Goal: Task Accomplishment & Management: Use online tool/utility

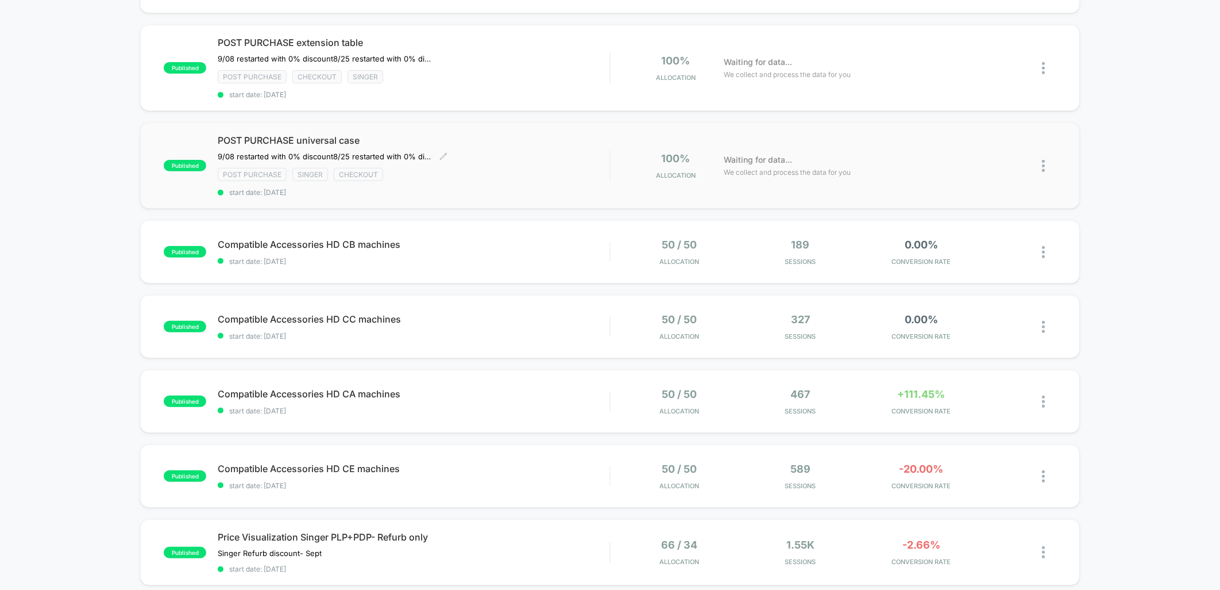
scroll to position [191, 0]
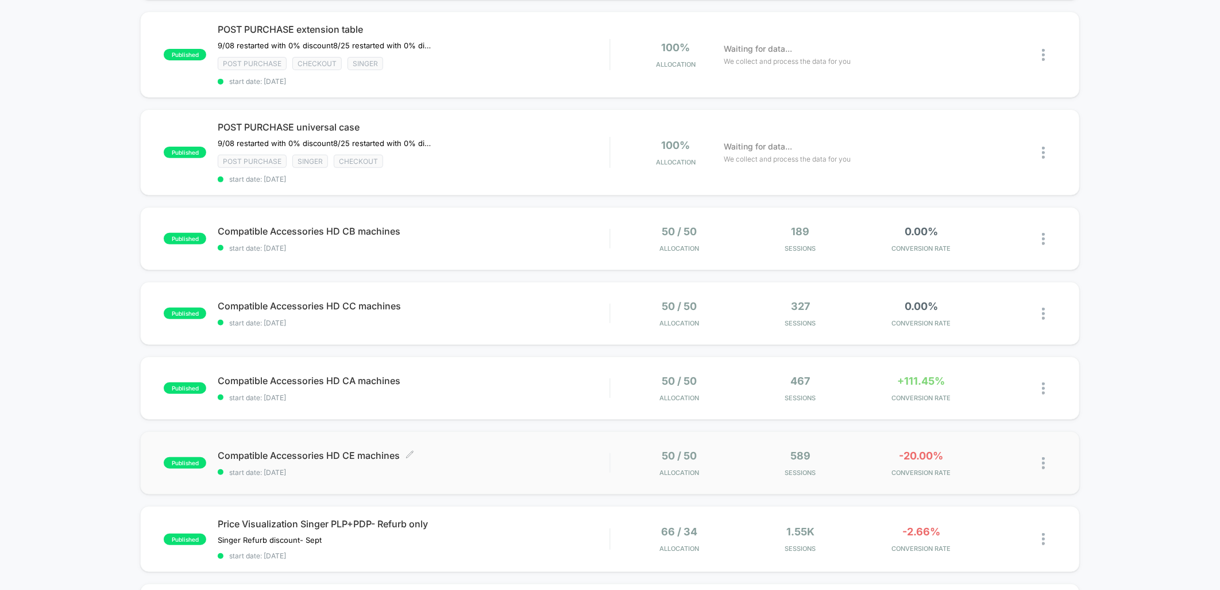
click at [522, 459] on div "Compatible Accessories HD CE machines Click to edit experience details Click to…" at bounding box center [414, 462] width 392 height 27
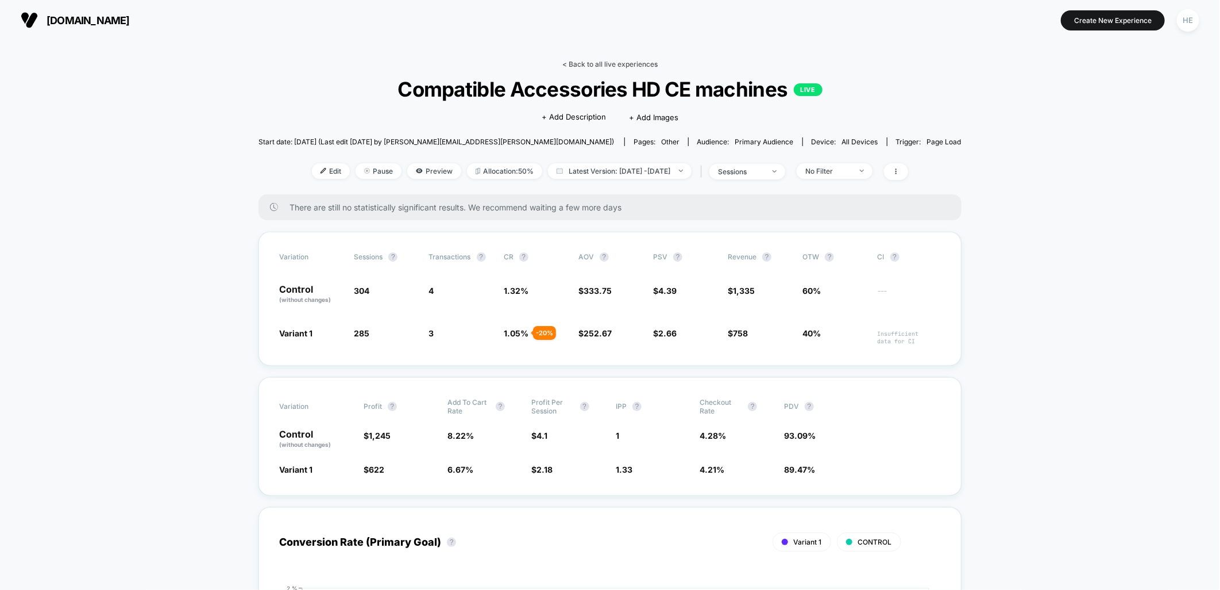
click at [629, 64] on link "< Back to all live experiences" at bounding box center [610, 64] width 95 height 9
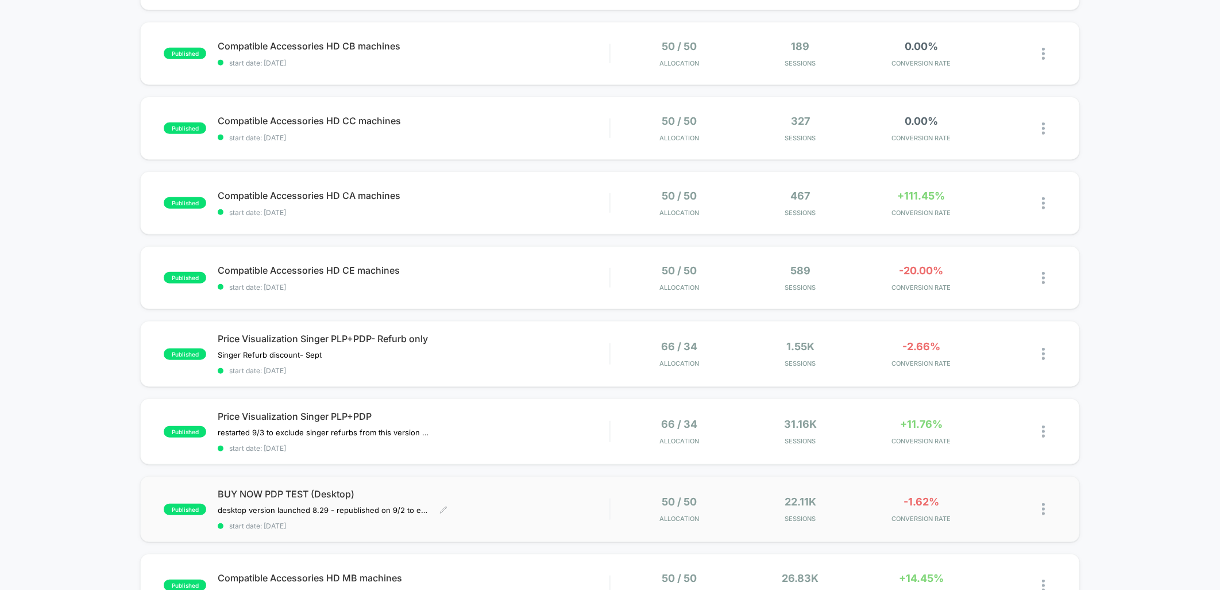
scroll to position [383, 0]
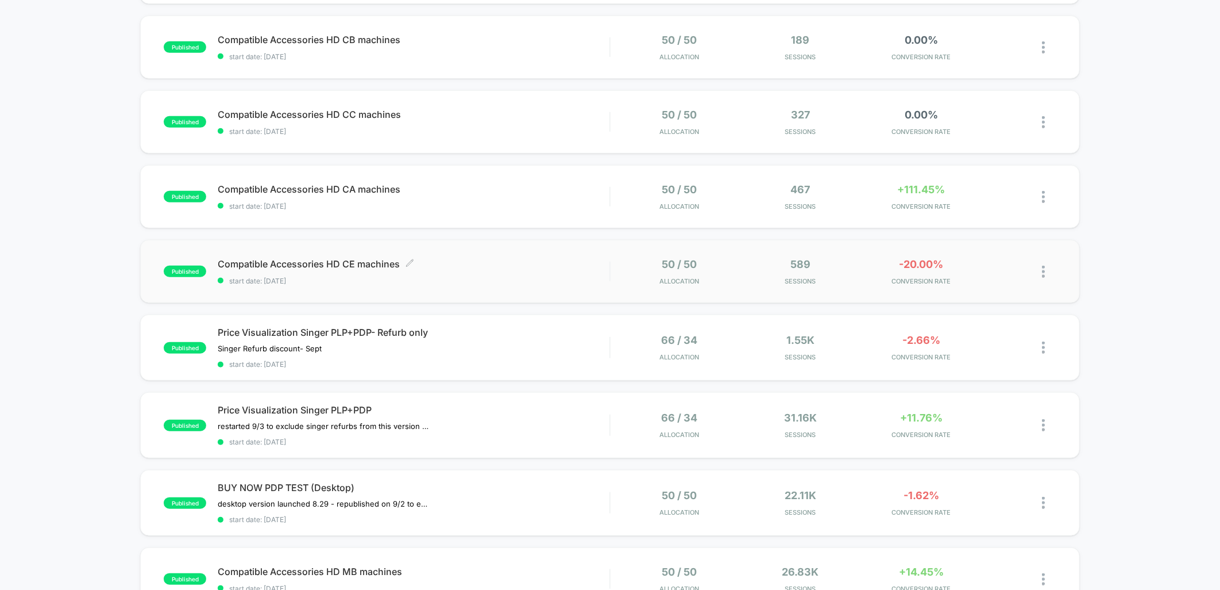
click at [449, 258] on span "Compatible Accessories HD CE machines Click to edit experience details" at bounding box center [414, 263] width 392 height 11
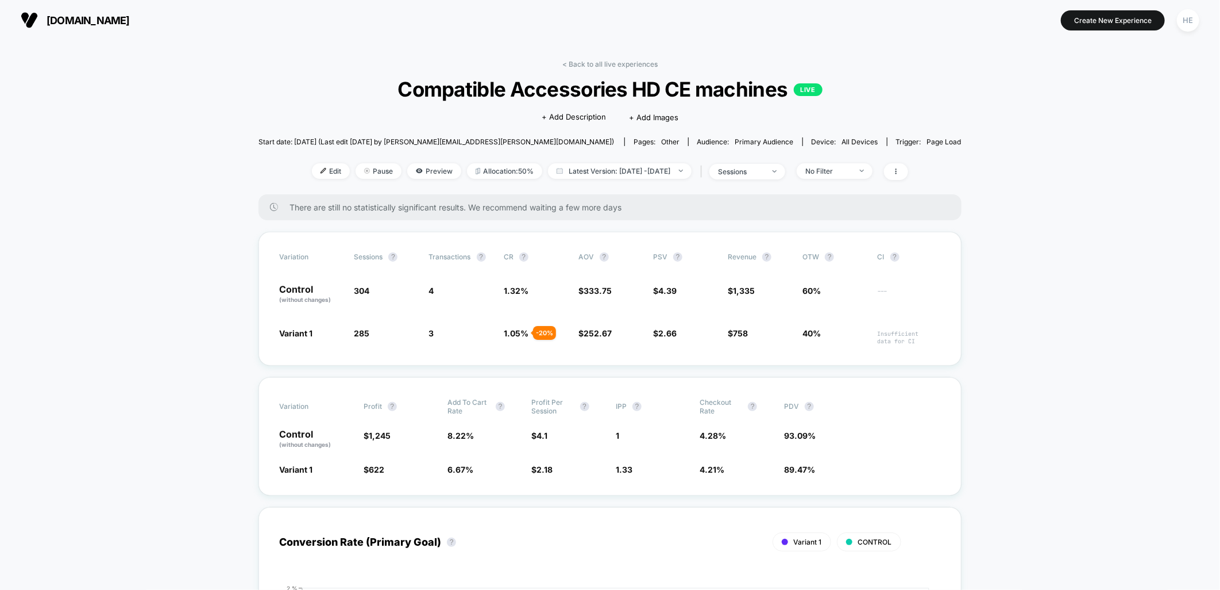
click at [595, 71] on div "< Back to all live experiences Compatible Accessories HD CE machines LIVE Click…" at bounding box center [610, 127] width 703 height 134
click at [592, 60] on link "< Back to all live experiences" at bounding box center [610, 64] width 95 height 9
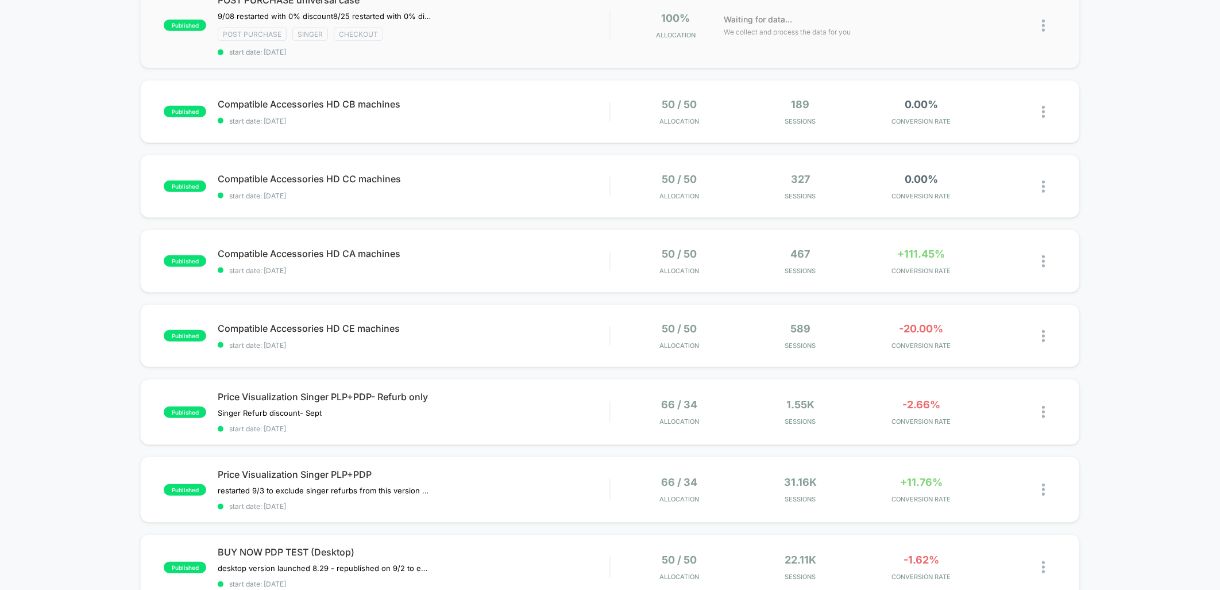
scroll to position [319, 0]
click at [449, 259] on div "Compatible Accessories HD CA machines Click to edit experience details Click to…" at bounding box center [414, 260] width 392 height 27
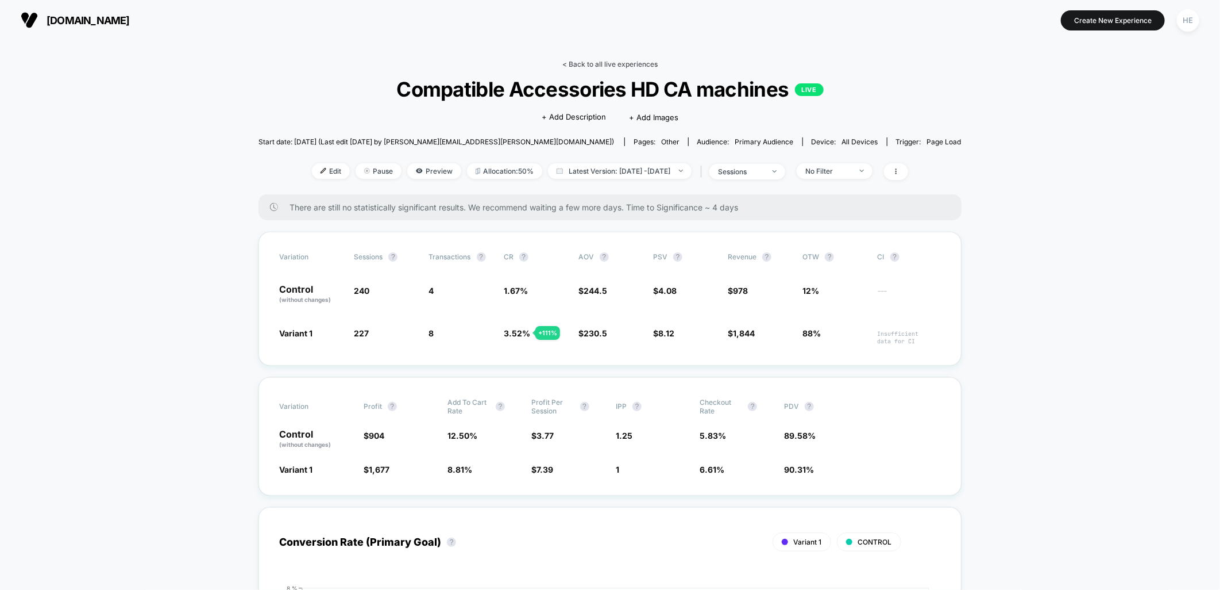
click at [593, 64] on link "< Back to all live experiences" at bounding box center [610, 64] width 95 height 9
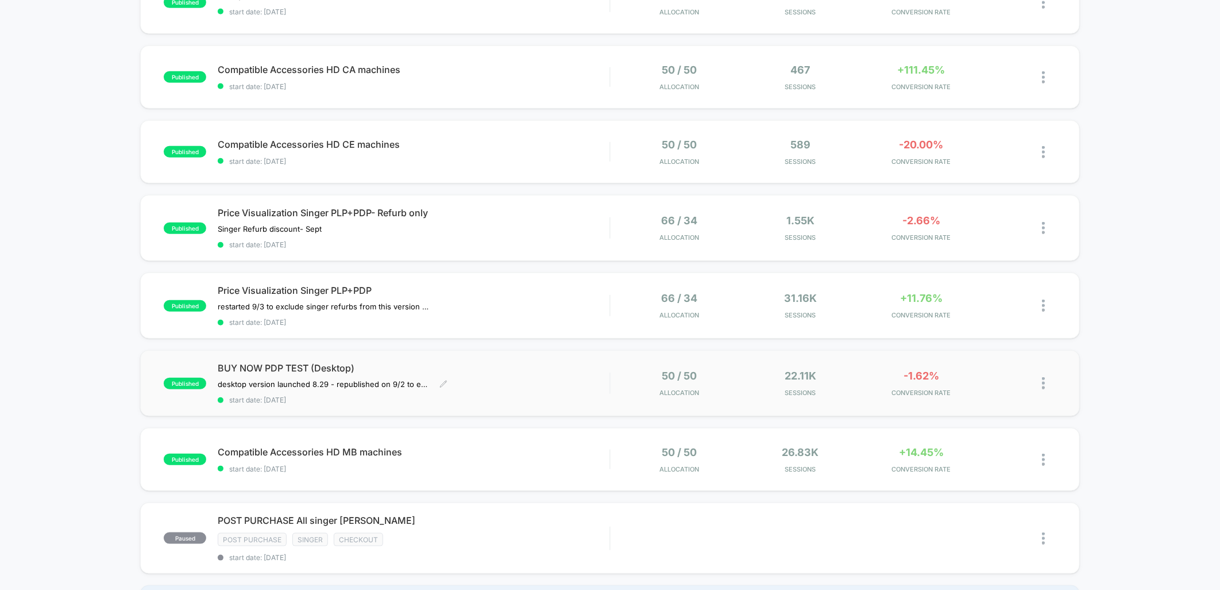
scroll to position [510, 0]
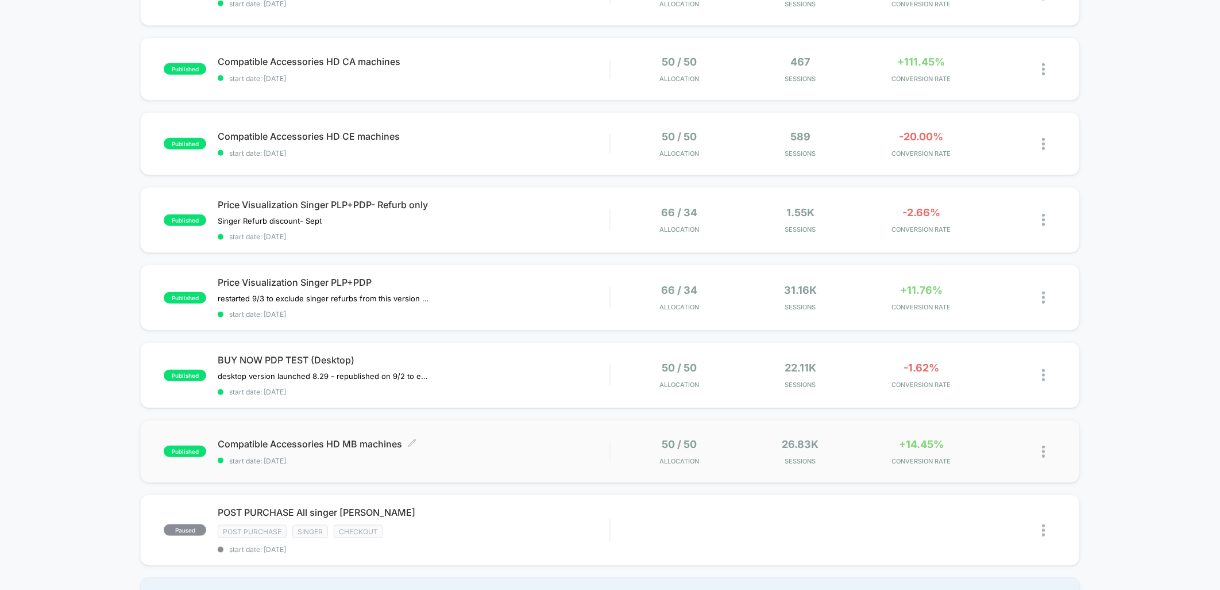
click at [520, 440] on span "Compatible Accessories HD MB machines Click to edit experience details" at bounding box center [414, 443] width 392 height 11
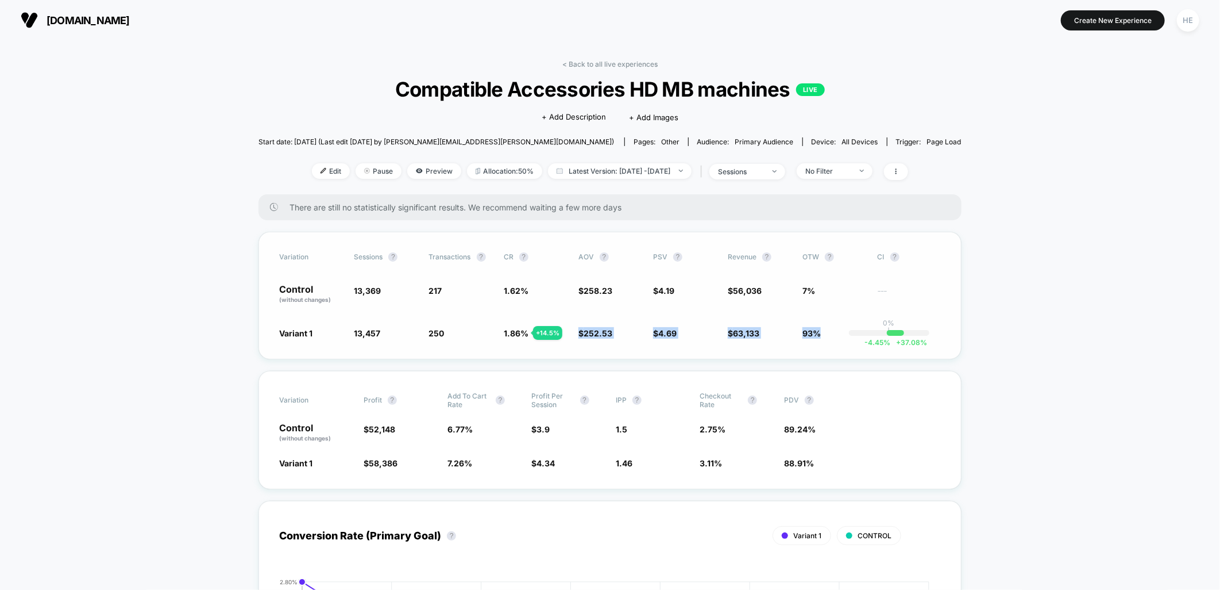
drag, startPoint x: 578, startPoint y: 336, endPoint x: 835, endPoint y: 337, distance: 257.4
click at [835, 337] on div "Variant 1 13,457 + 0.66 % 250 + 14.5 % 1.86 % + 14.5 % $ 252.53 - 2.2 % $ 4.69 …" at bounding box center [610, 332] width 662 height 11
click at [568, 65] on link "< Back to all live experiences" at bounding box center [610, 64] width 95 height 9
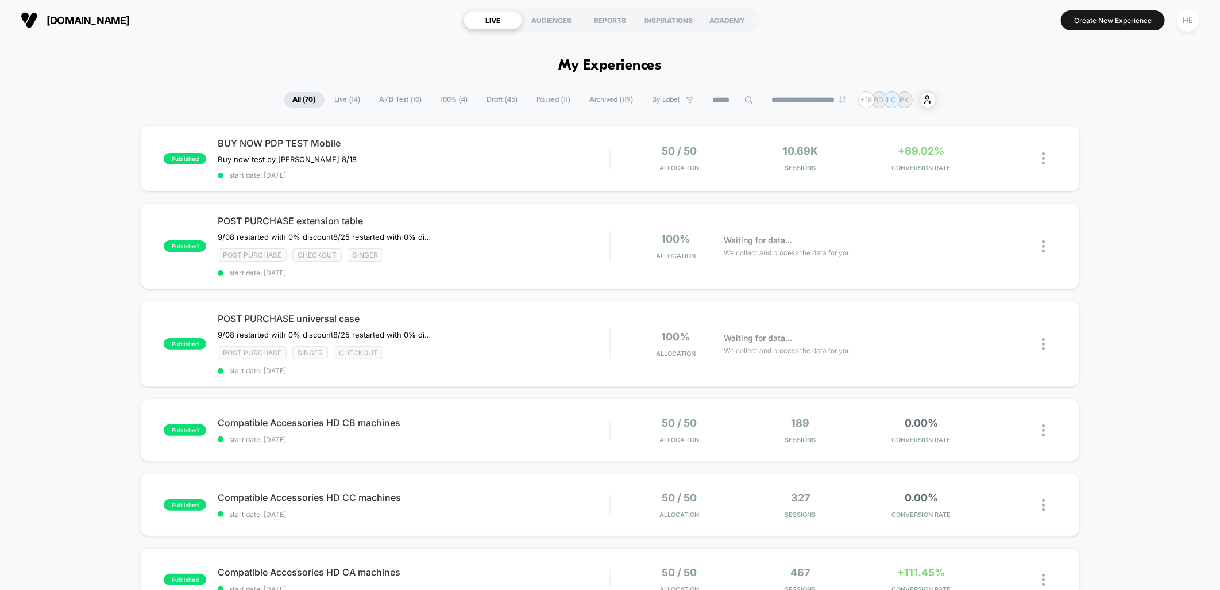
click at [485, 101] on span "Draft ( 45 )" at bounding box center [503, 100] width 48 height 16
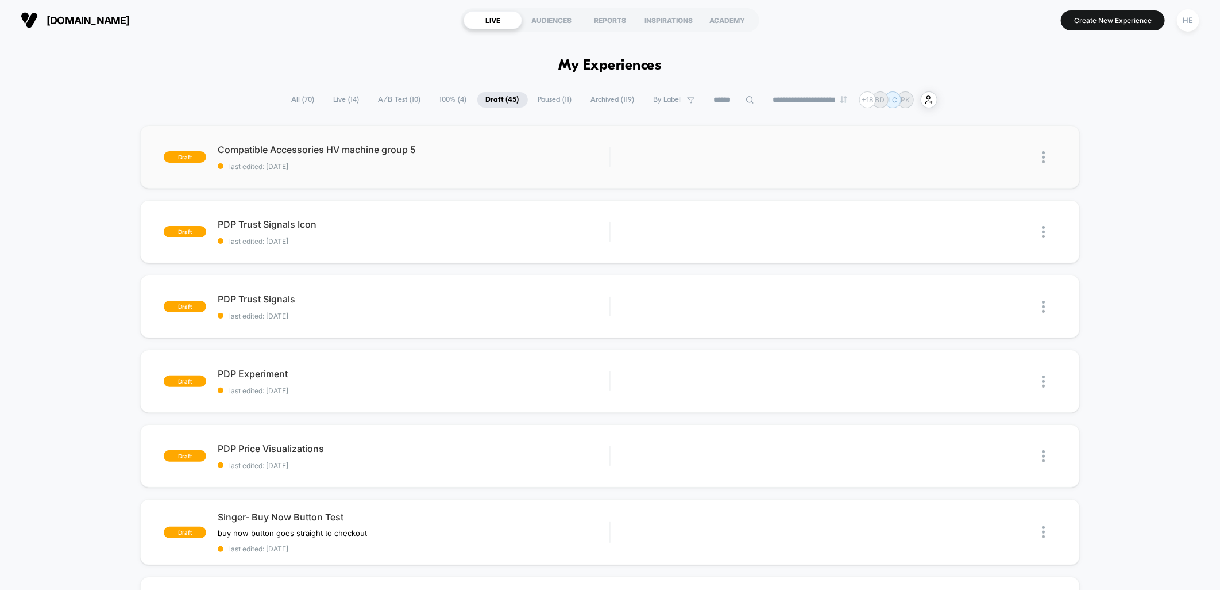
click at [1042, 154] on img at bounding box center [1043, 157] width 3 height 12
click at [972, 210] on div "Delete" at bounding box center [984, 211] width 103 height 26
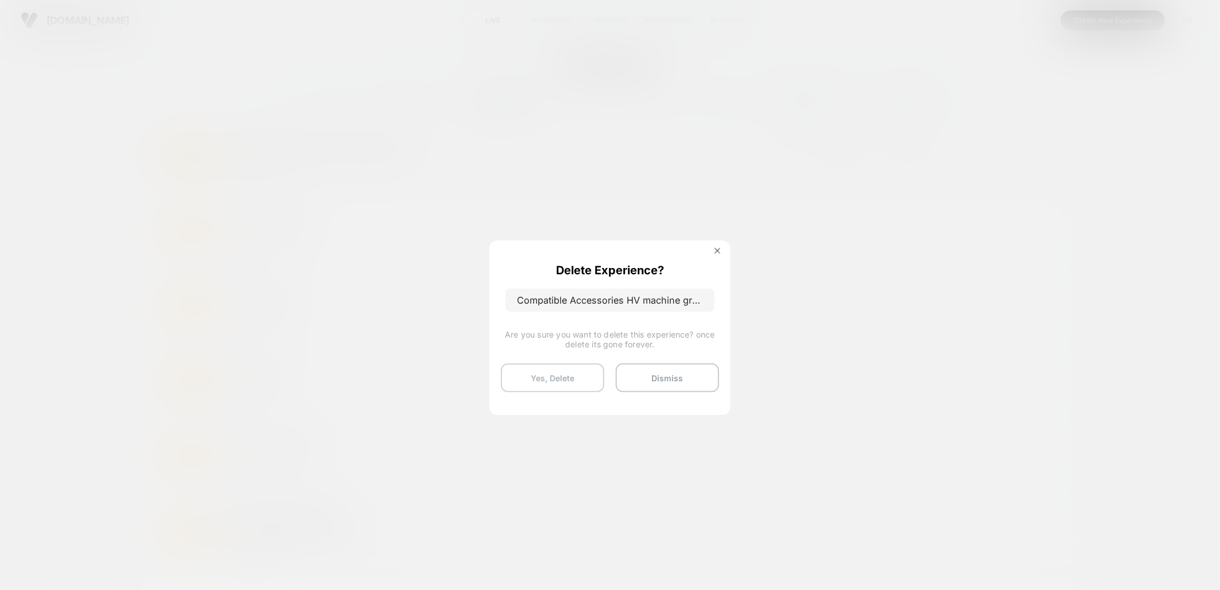
click at [540, 376] on button "Yes, Delete" at bounding box center [552, 377] width 103 height 29
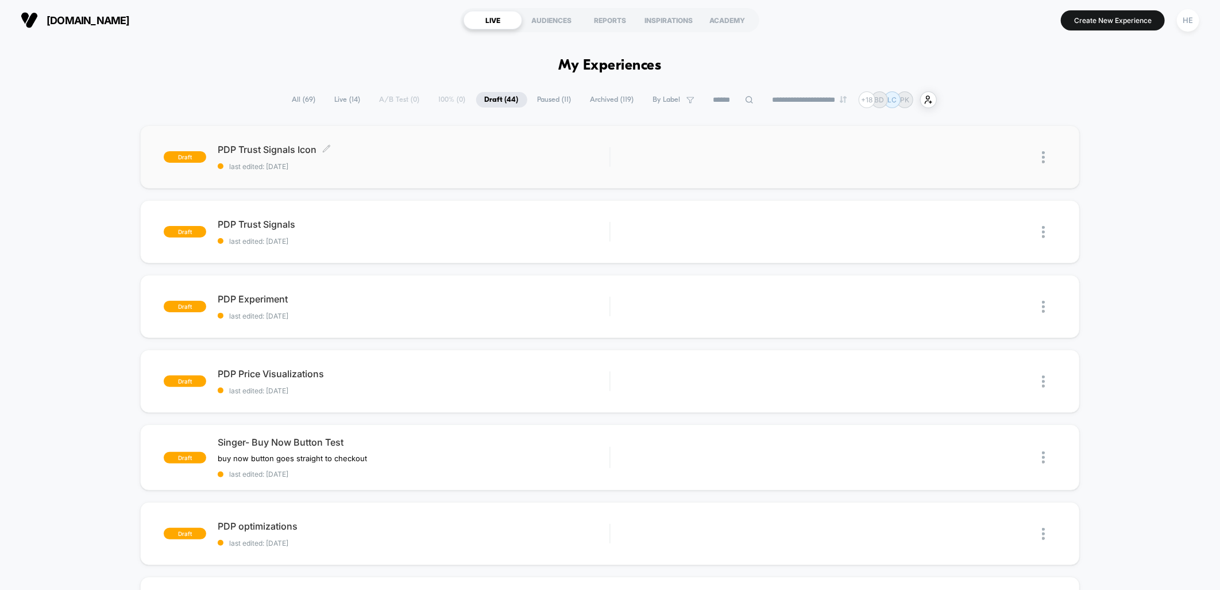
click at [372, 144] on span "PDP Trust Signals Icon Click to edit experience details" at bounding box center [414, 149] width 392 height 11
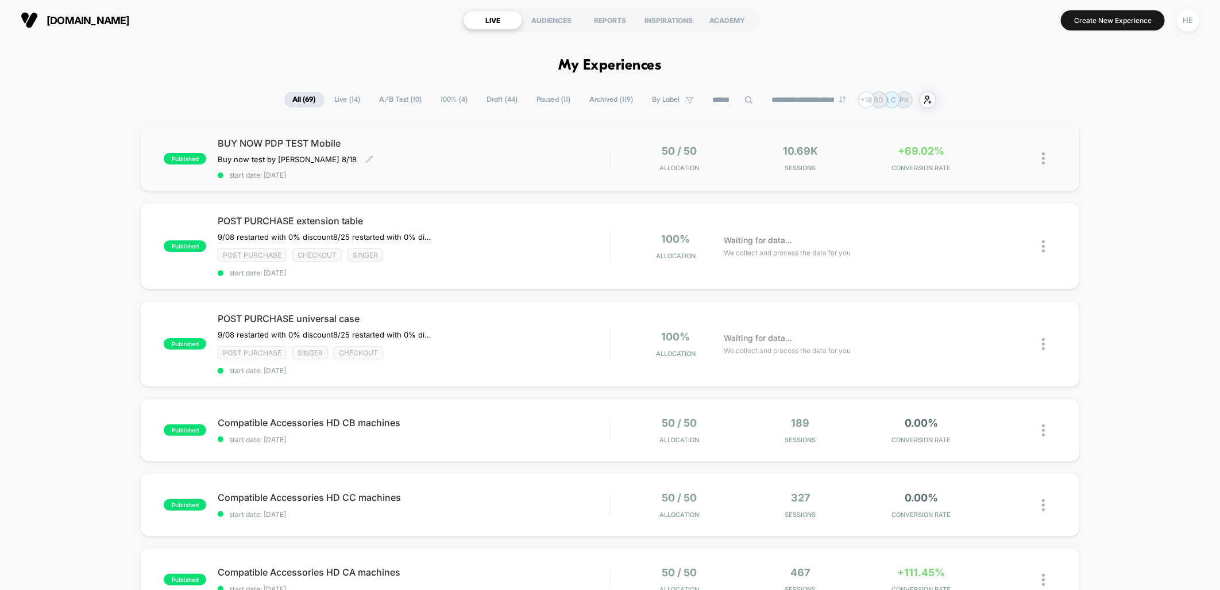
click at [563, 144] on span "BUY NOW PDP TEST Mobile" at bounding box center [414, 142] width 392 height 11
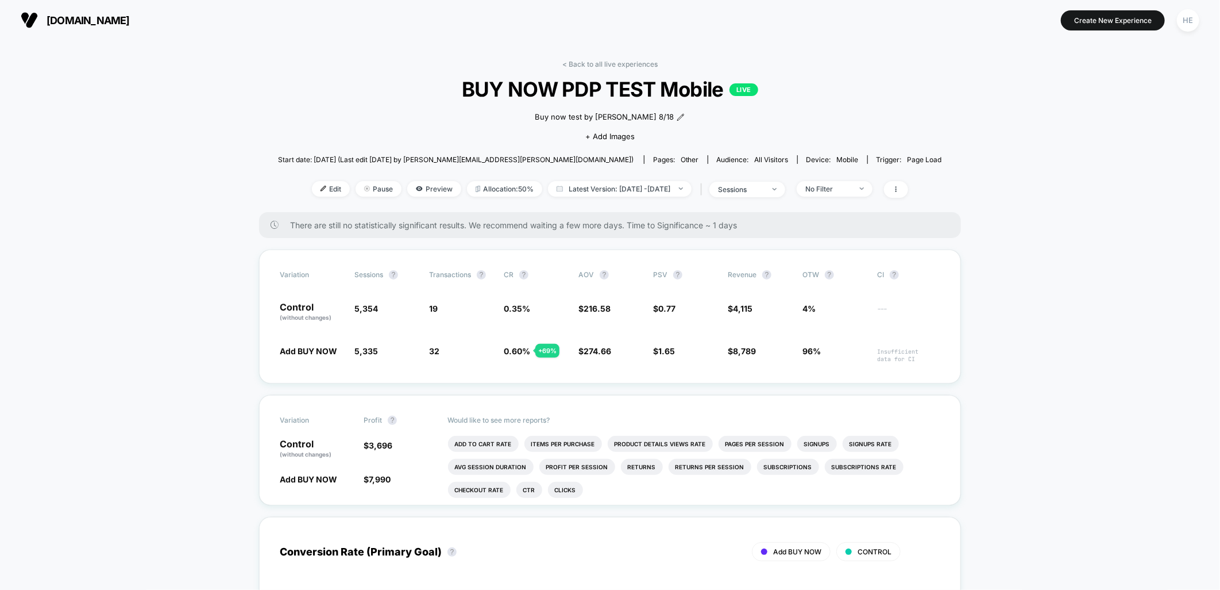
click at [577, 71] on div "< Back to all live experiences BUY NOW PDP TEST Mobile LIVE Buy now test by Gra…" at bounding box center [610, 136] width 664 height 152
click at [577, 70] on div "< Back to all live experiences BUY NOW PDP TEST Mobile LIVE Buy now test by Gra…" at bounding box center [610, 136] width 664 height 152
click at [576, 68] on div "< Back to all live experiences BUY NOW PDP TEST Mobile LIVE Buy now test by Gra…" at bounding box center [610, 136] width 664 height 152
click at [575, 61] on link "< Back to all live experiences" at bounding box center [610, 64] width 95 height 9
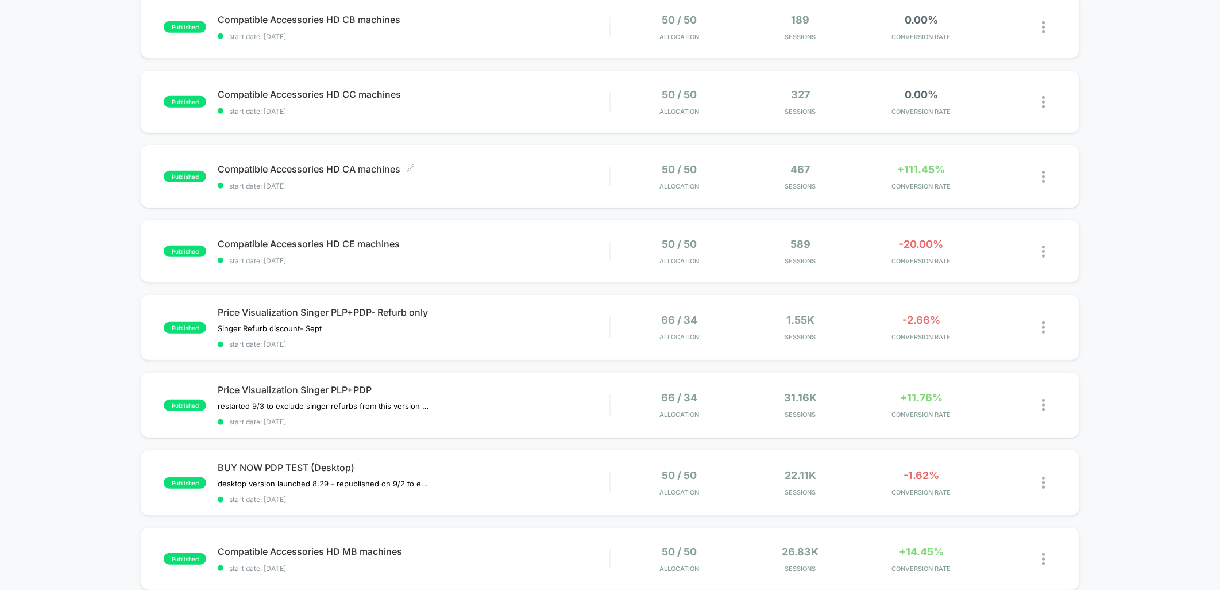
scroll to position [319, 0]
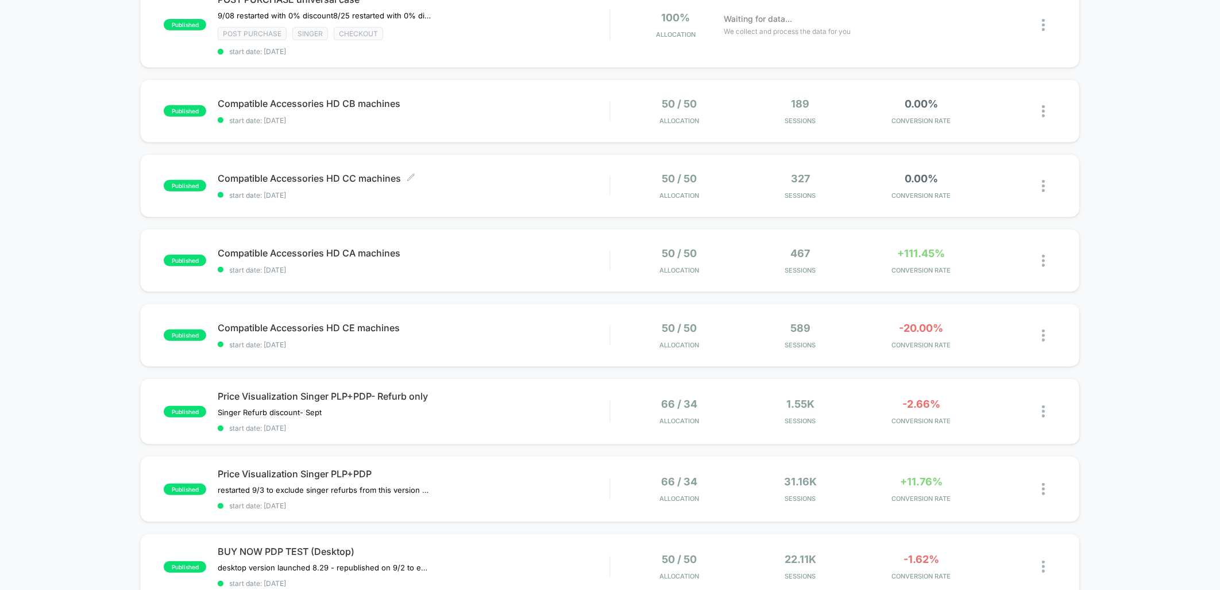
click at [518, 172] on span "Compatible Accessories HD CC machines Click to edit experience details" at bounding box center [414, 177] width 392 height 11
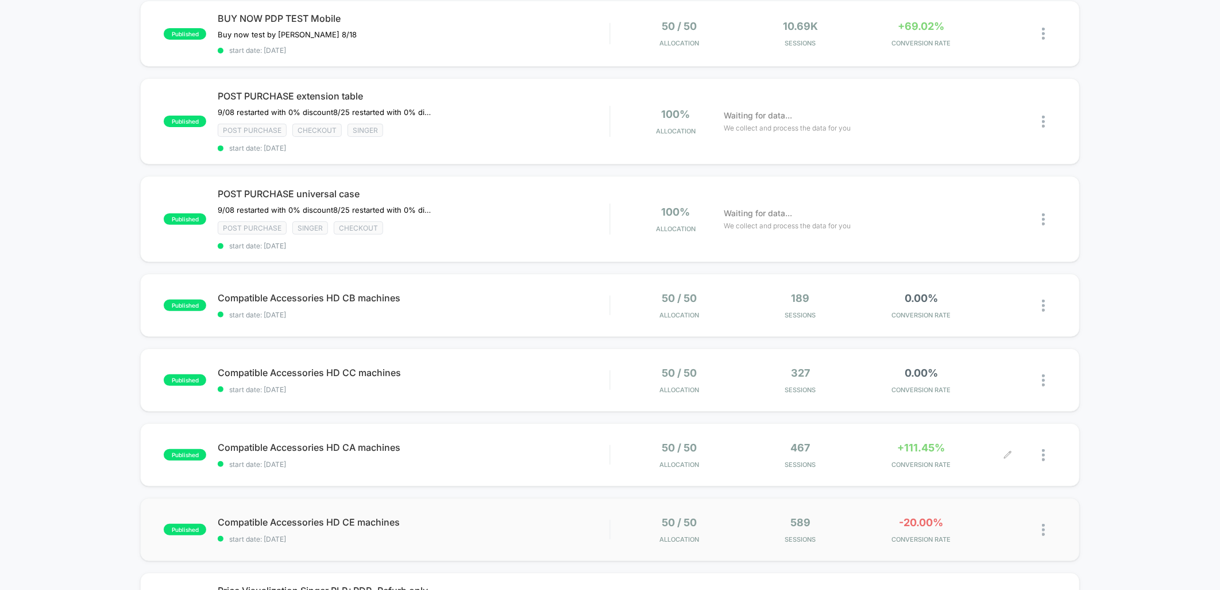
scroll to position [255, 0]
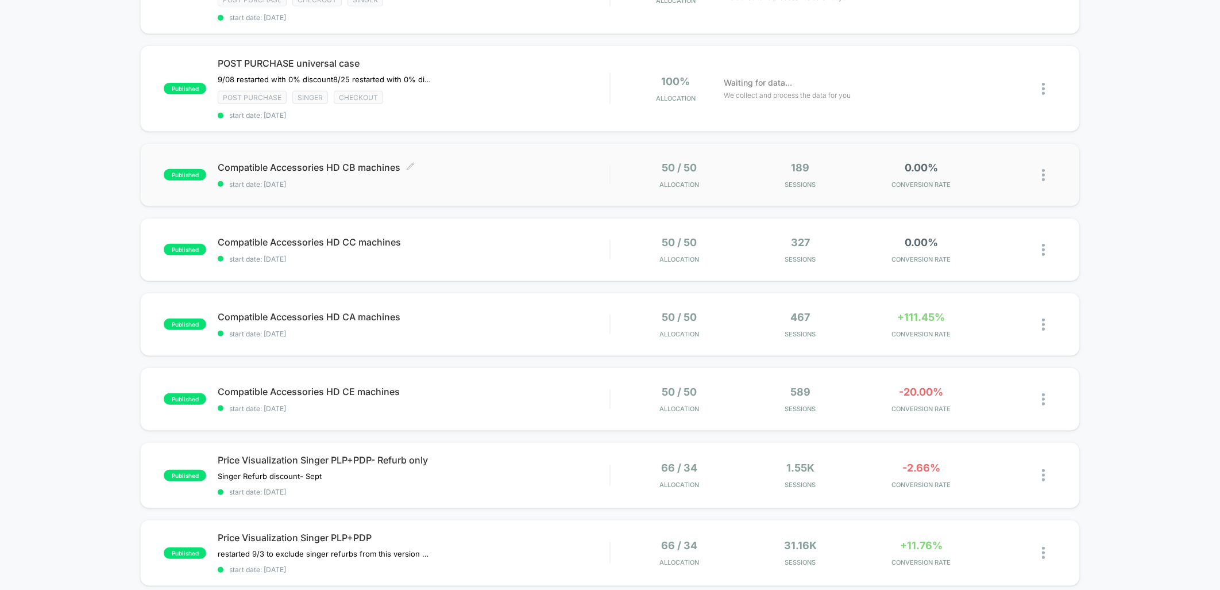
click at [504, 180] on span "start date: [DATE]" at bounding box center [414, 184] width 392 height 9
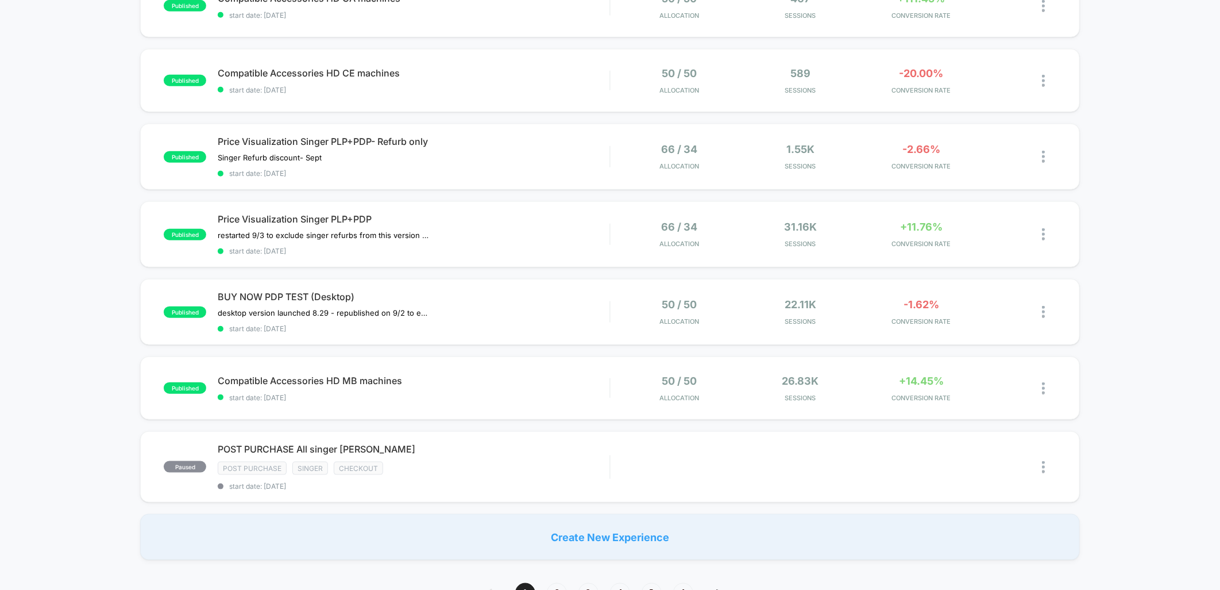
scroll to position [575, 0]
click at [493, 381] on div "Compatible Accessories HD MB machines Click to edit experience details Click to…" at bounding box center [414, 386] width 392 height 27
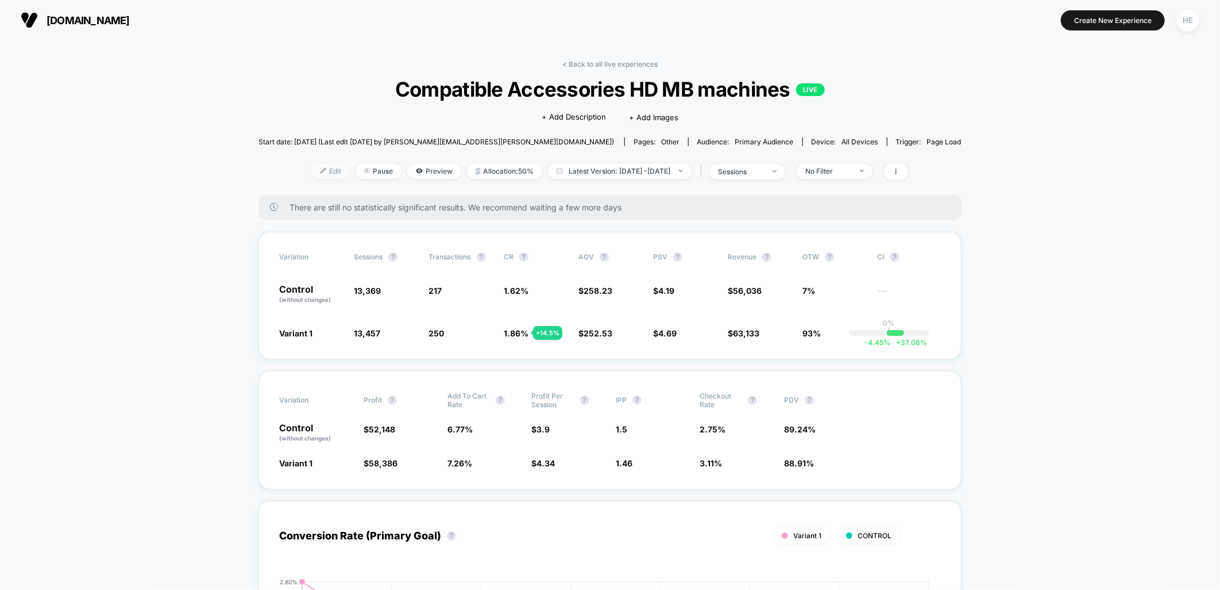
click at [321, 170] on img at bounding box center [324, 171] width 6 height 6
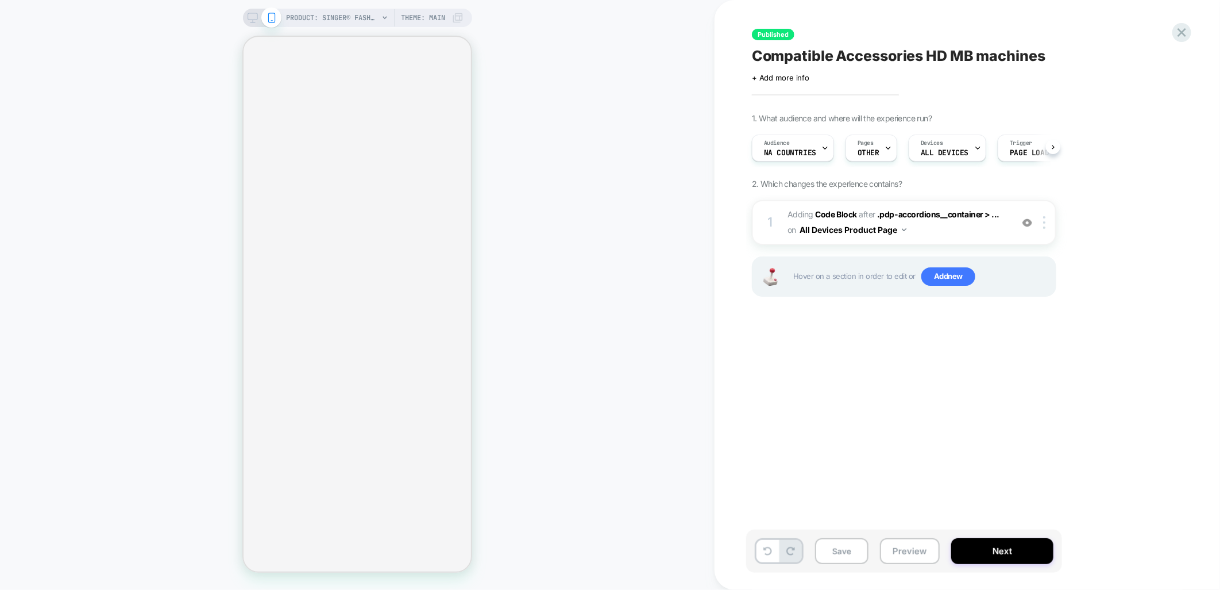
scroll to position [0, 1]
drag, startPoint x: 250, startPoint y: 17, endPoint x: 1007, endPoint y: 336, distance: 821.1
click at [250, 17] on icon at bounding box center [253, 18] width 10 height 10
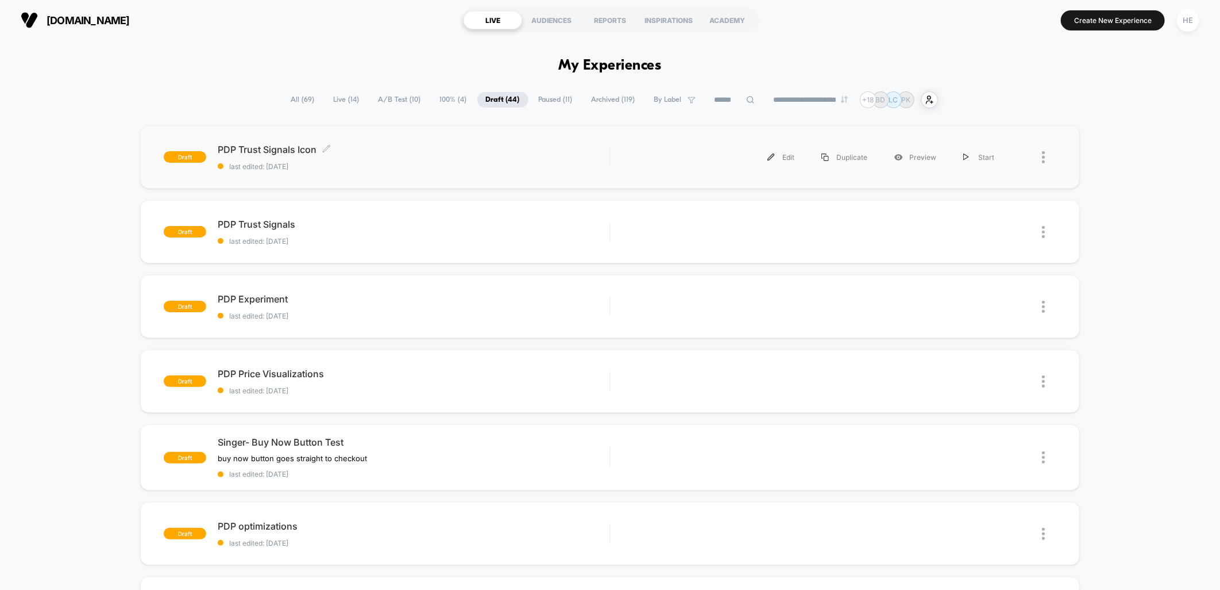
click at [365, 151] on span "PDP Trust Signals Icon Click to edit experience details" at bounding box center [414, 149] width 392 height 11
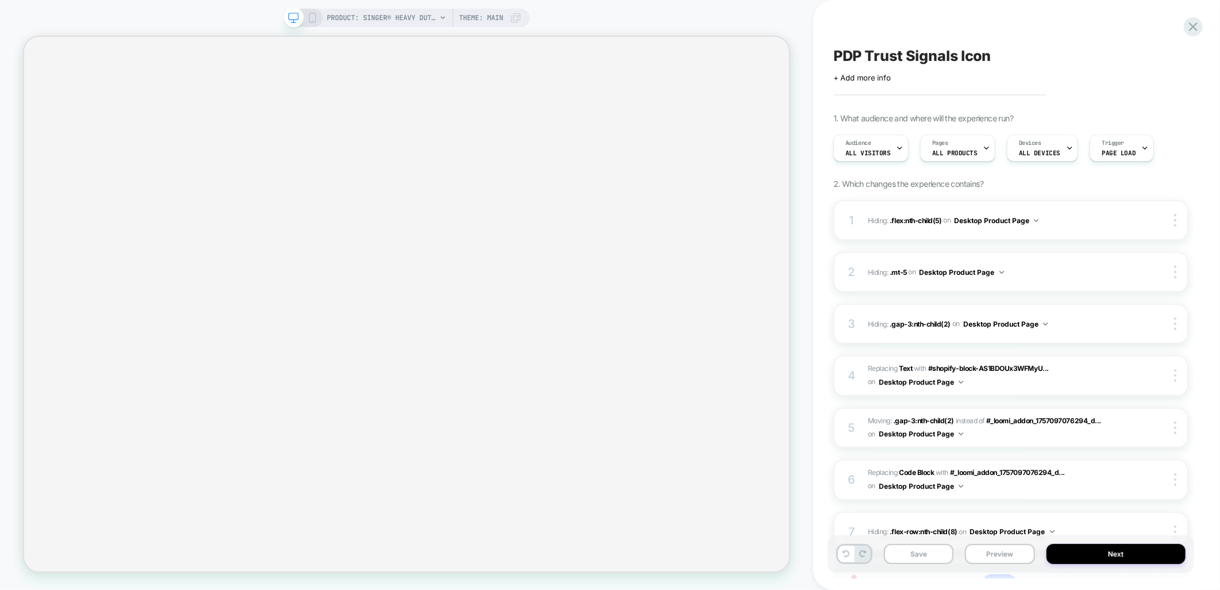
scroll to position [0, 1]
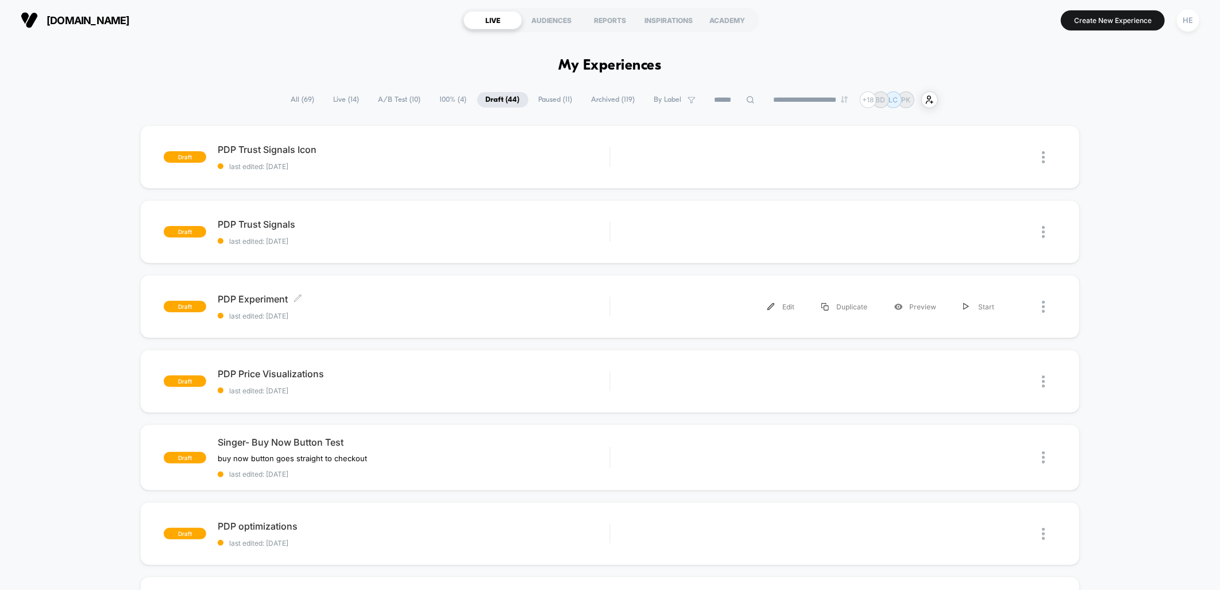
click at [382, 305] on div "PDP Experiment Click to edit experience details Click to edit experience detail…" at bounding box center [414, 306] width 392 height 27
